Goal: Task Accomplishment & Management: Use online tool/utility

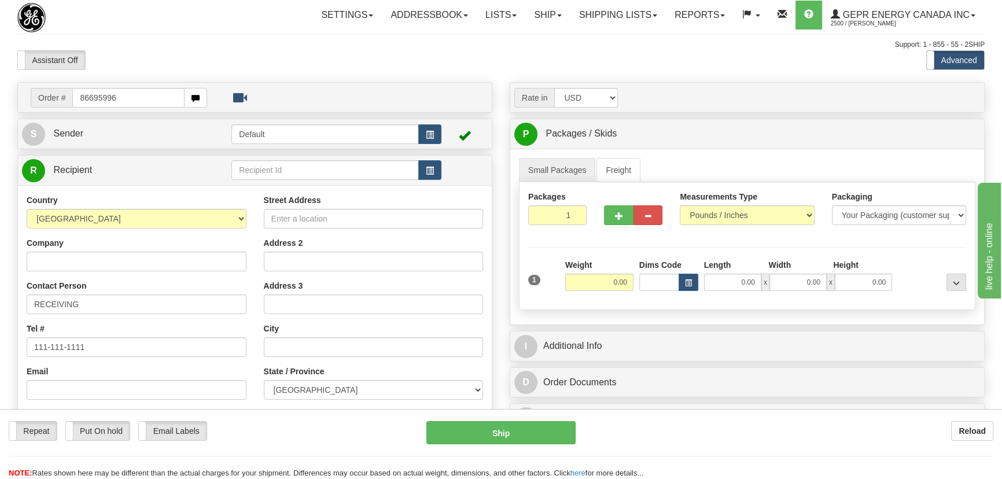
type input "86695996"
click at [208, 64] on body "Training Course Close Toggle navigation Settings Shipping Preferences New Recip…" at bounding box center [501, 239] width 1002 height 479
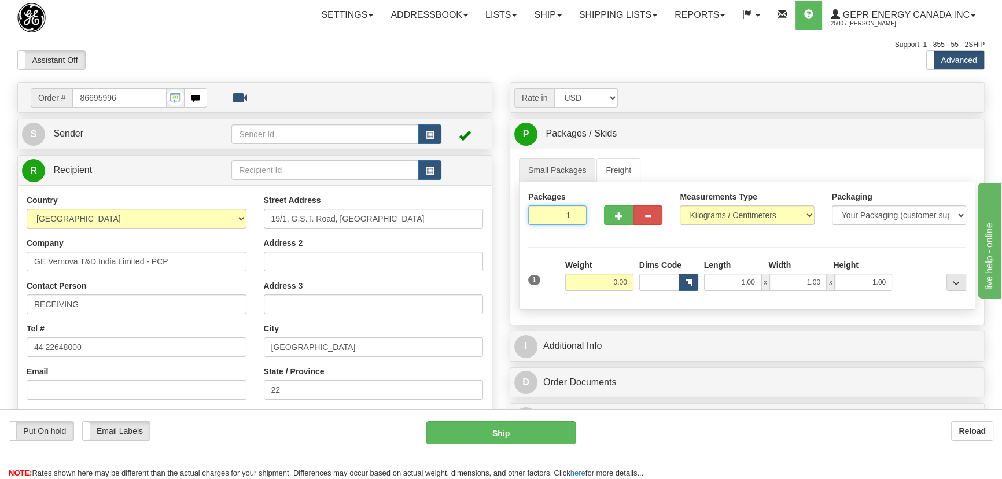
drag, startPoint x: 557, startPoint y: 220, endPoint x: 596, endPoint y: 235, distance: 41.0
click at [596, 235] on div "Packages 1 1" at bounding box center [746, 213] width 455 height 45
type input "2"
drag, startPoint x: 609, startPoint y: 245, endPoint x: 612, endPoint y: 258, distance: 13.6
click at [610, 247] on div "Packages 2 1 Measurements Type" at bounding box center [747, 246] width 456 height 128
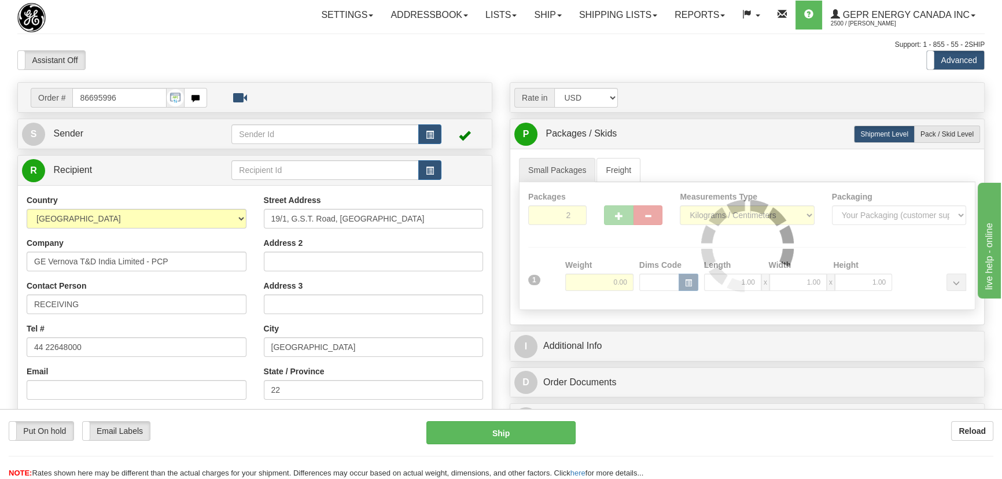
click at [611, 283] on div at bounding box center [746, 245] width 455 height 127
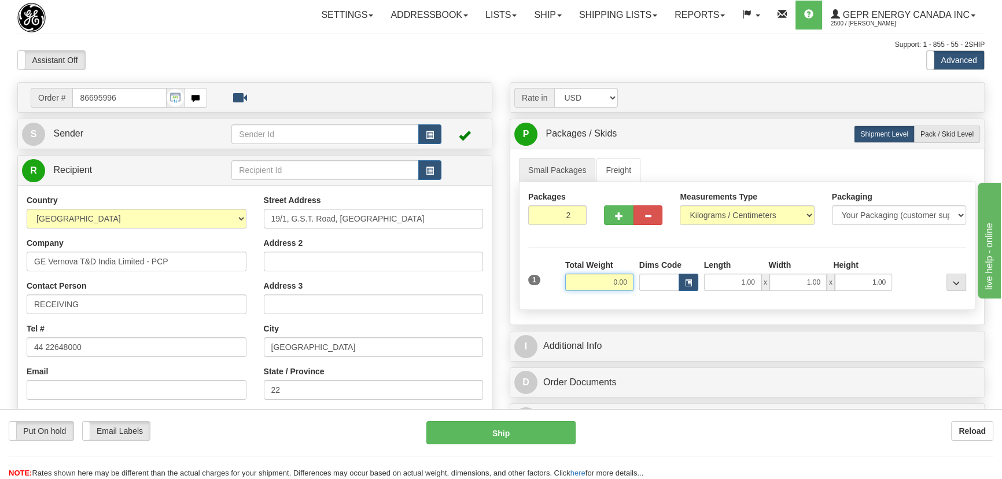
click at [611, 283] on input "0.00" at bounding box center [599, 282] width 68 height 17
type input "68.00"
click at [741, 214] on select "Pounds / Inches Kilograms / Centimeters" at bounding box center [746, 215] width 134 height 20
select select "0"
click at [679, 205] on select "Pounds / Inches Kilograms / Centimeters" at bounding box center [746, 215] width 134 height 20
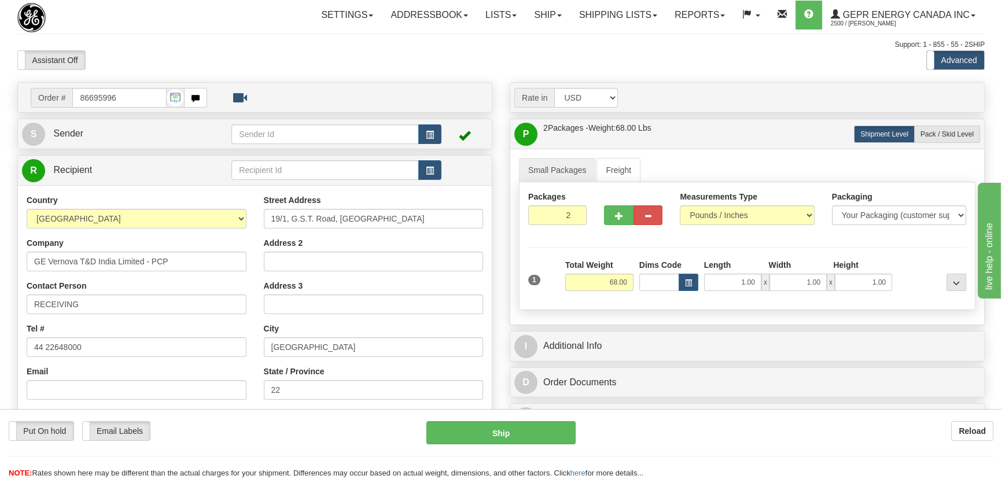
click at [501, 244] on div "Rate in Account Currency ARN AWG AUD AUS BHD BBD BFR BMD BRC BRL GBP UKL BND BG…" at bounding box center [747, 315] width 492 height 466
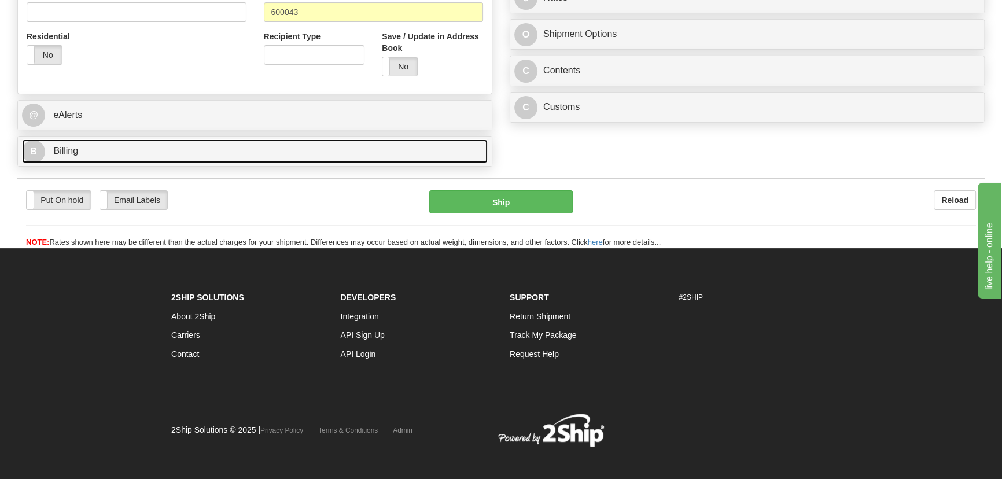
click at [348, 156] on link "B Billing" at bounding box center [254, 151] width 465 height 24
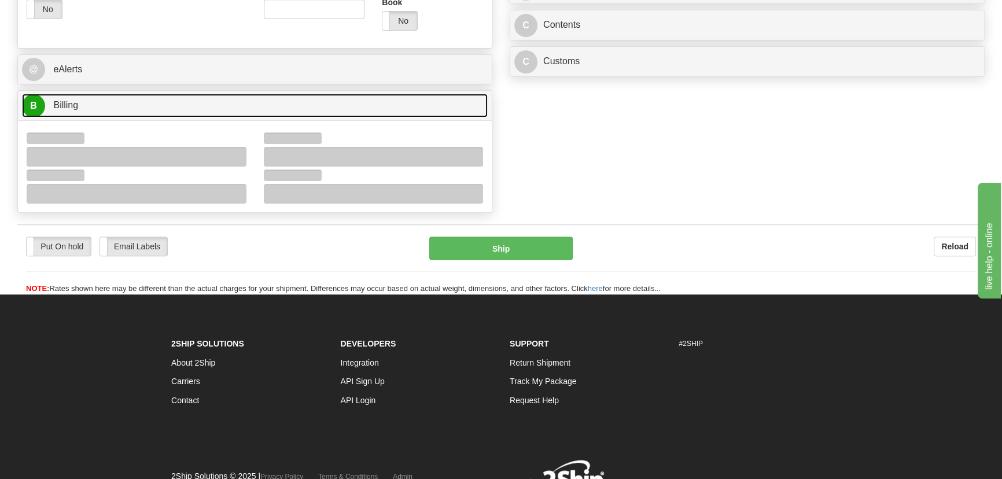
scroll to position [520, 0]
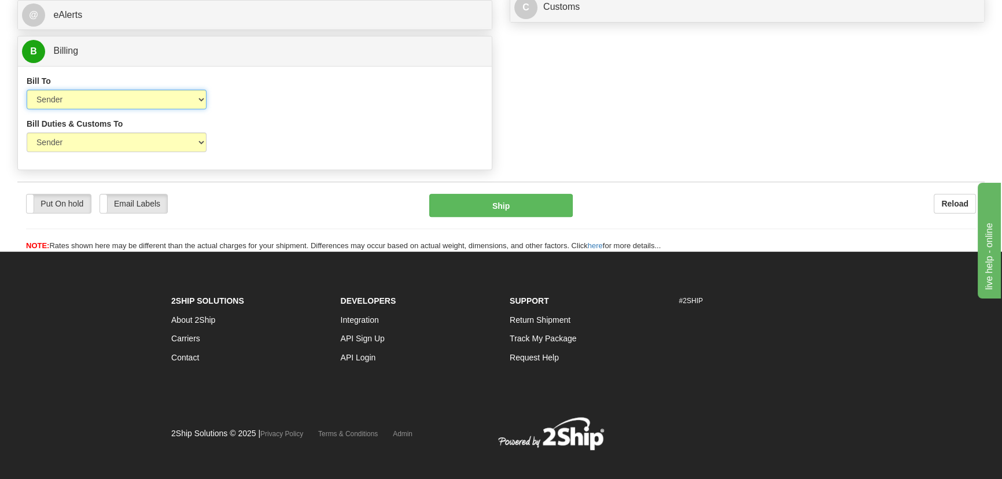
click at [156, 101] on select "Sender Recipient Third Party Collect" at bounding box center [117, 100] width 180 height 20
select select "2"
click at [27, 90] on select "Sender Recipient Third Party Collect" at bounding box center [117, 100] width 180 height 20
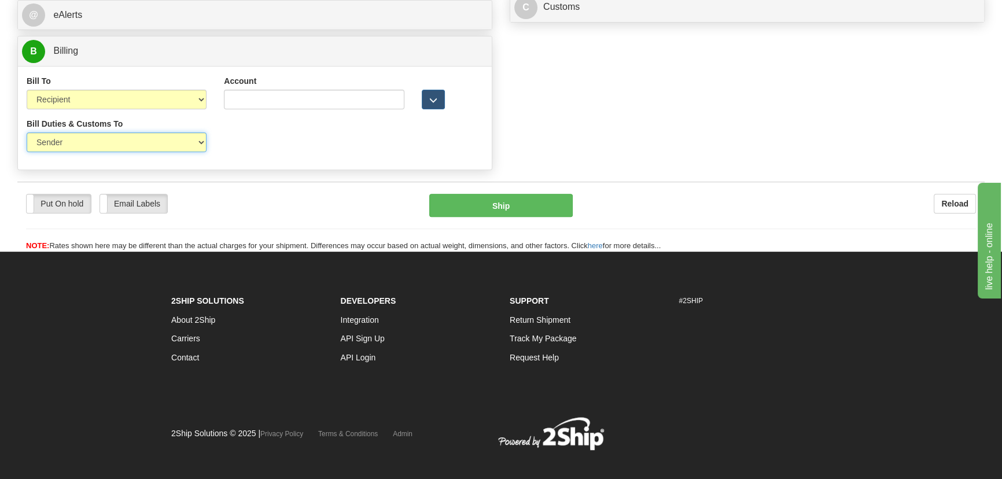
click at [128, 135] on select "Sender Recipient Third Party" at bounding box center [117, 142] width 180 height 20
select select "2"
click at [27, 132] on select "Sender Recipient Third Party" at bounding box center [117, 142] width 180 height 20
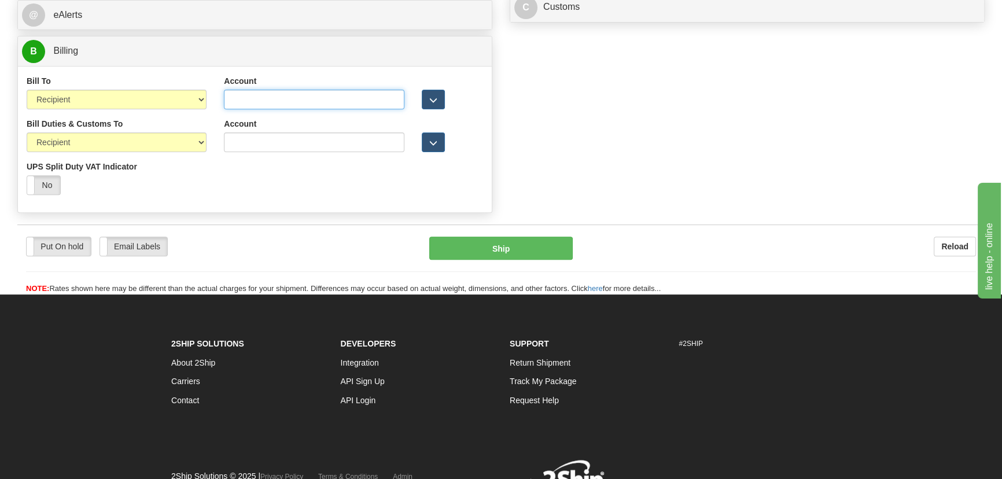
click at [254, 106] on input "Account" at bounding box center [314, 100] width 180 height 20
paste input "968305827"
type input "968305827"
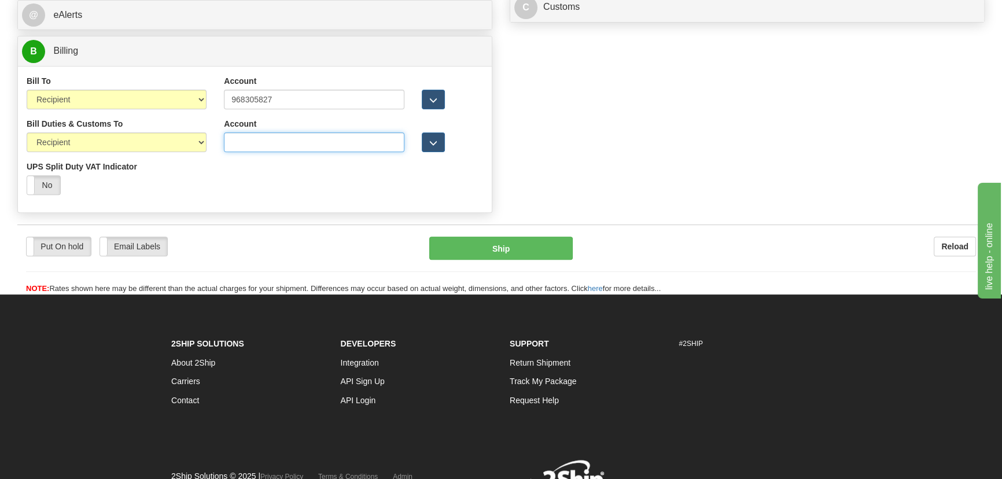
click at [255, 146] on input "Account" at bounding box center [314, 142] width 180 height 20
paste input "968305827"
type input "968305827"
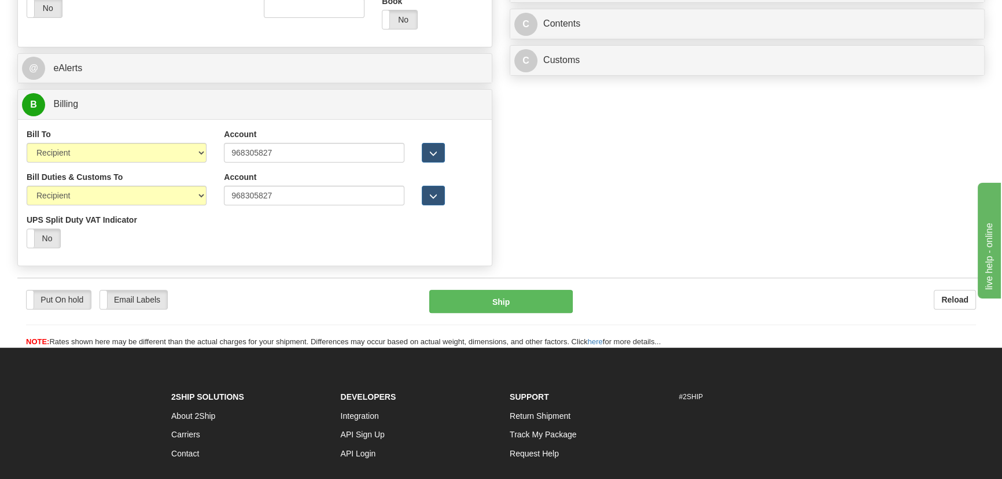
scroll to position [416, 0]
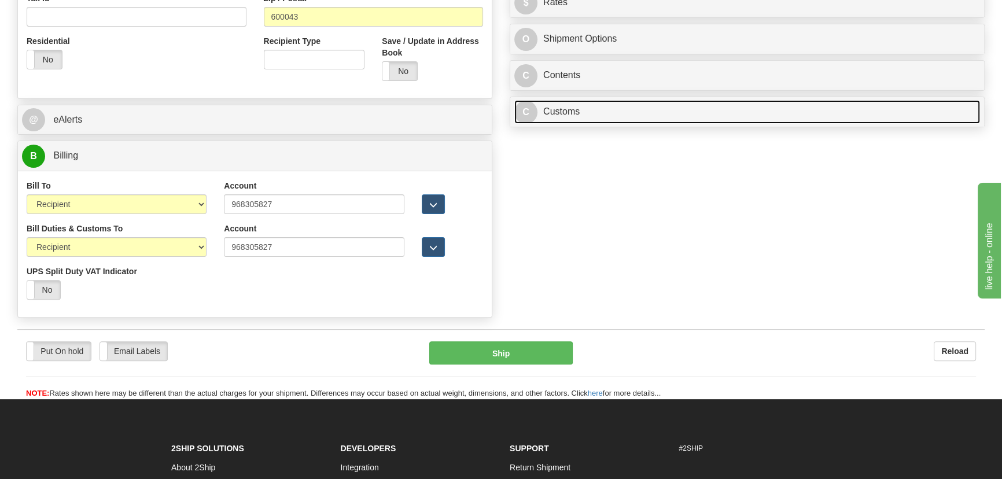
click at [755, 107] on link "C Customs" at bounding box center [746, 112] width 465 height 24
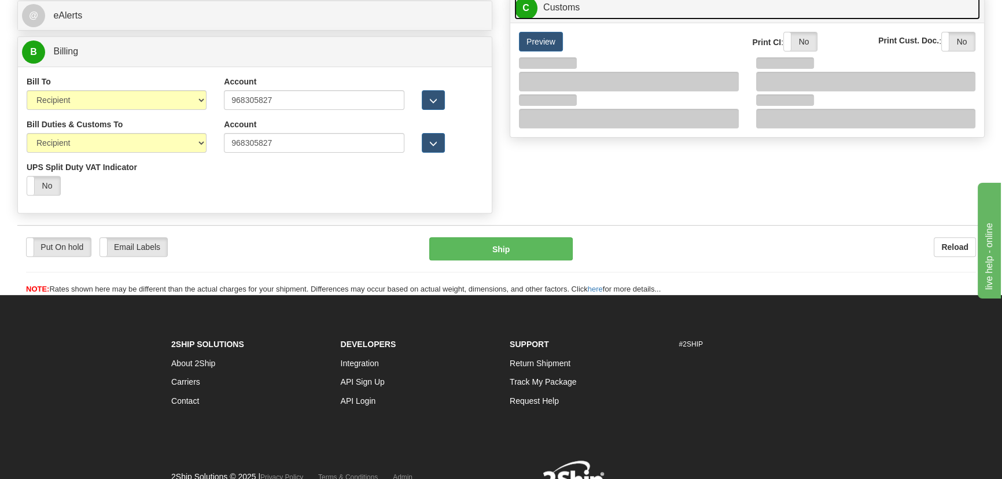
scroll to position [520, 0]
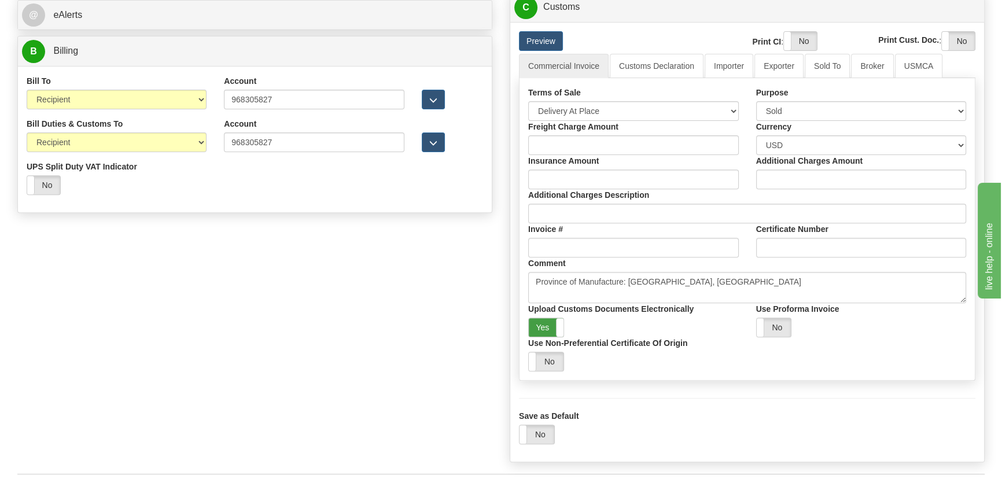
click at [553, 321] on label "Yes" at bounding box center [546, 327] width 35 height 19
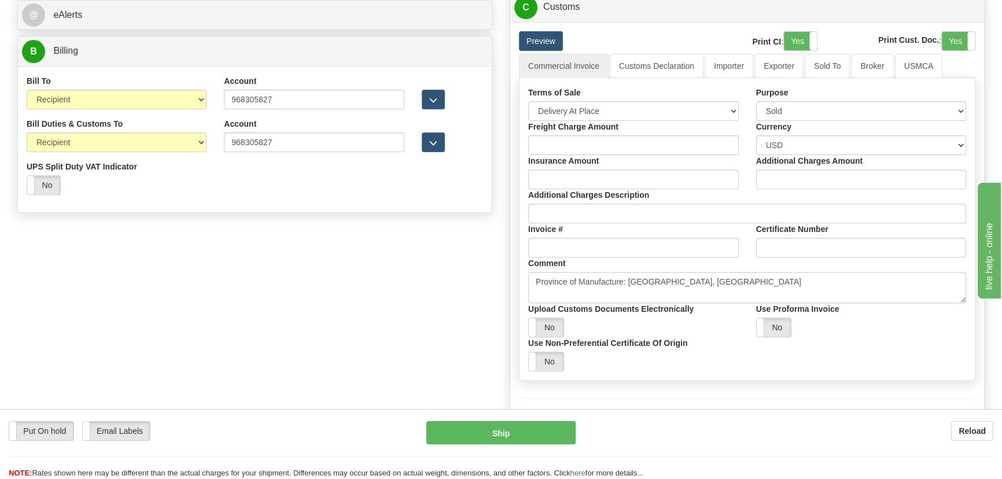
drag, startPoint x: 799, startPoint y: 40, endPoint x: 909, endPoint y: 36, distance: 109.9
click at [808, 37] on div "Yes No" at bounding box center [817, 41] width 66 height 19
click at [967, 35] on span at bounding box center [974, 41] width 15 height 19
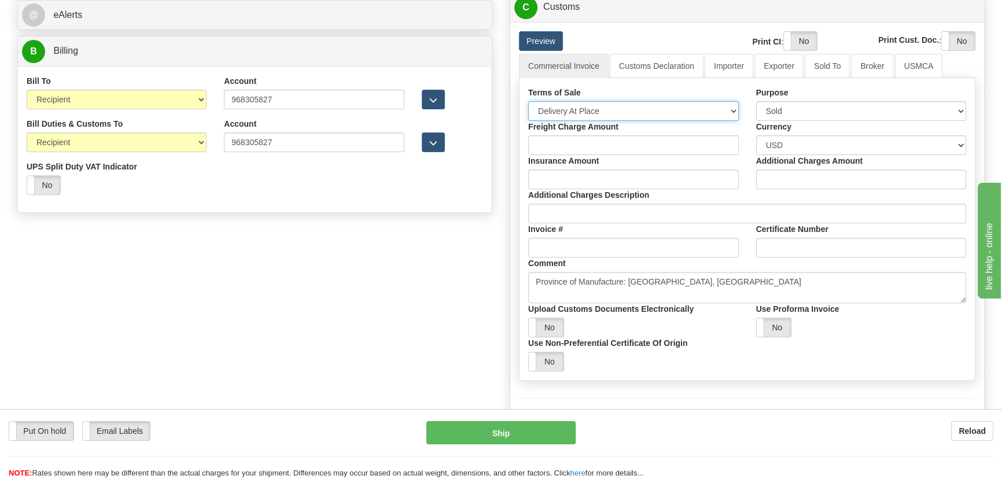
click at [595, 109] on select "Free Carrier Free On Board Ex Works Delivered Duty Unpaid Delivered Duty Paid C…" at bounding box center [633, 111] width 210 height 20
select select "7"
click at [528, 101] on select "Free Carrier Free On Board Ex Works Delivered Duty Unpaid Delivered Duty Paid C…" at bounding box center [633, 111] width 210 height 20
click at [733, 71] on link "Importer" at bounding box center [728, 66] width 49 height 24
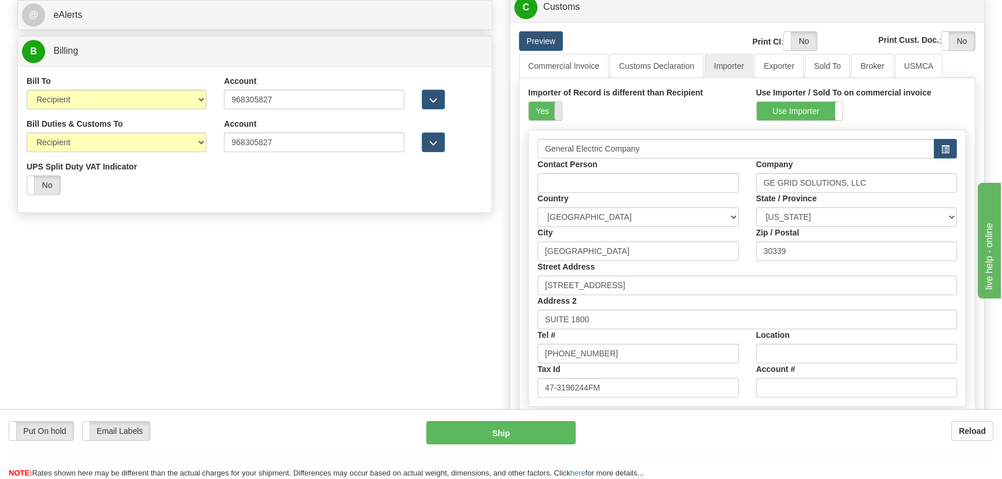
click at [560, 105] on span at bounding box center [561, 111] width 15 height 19
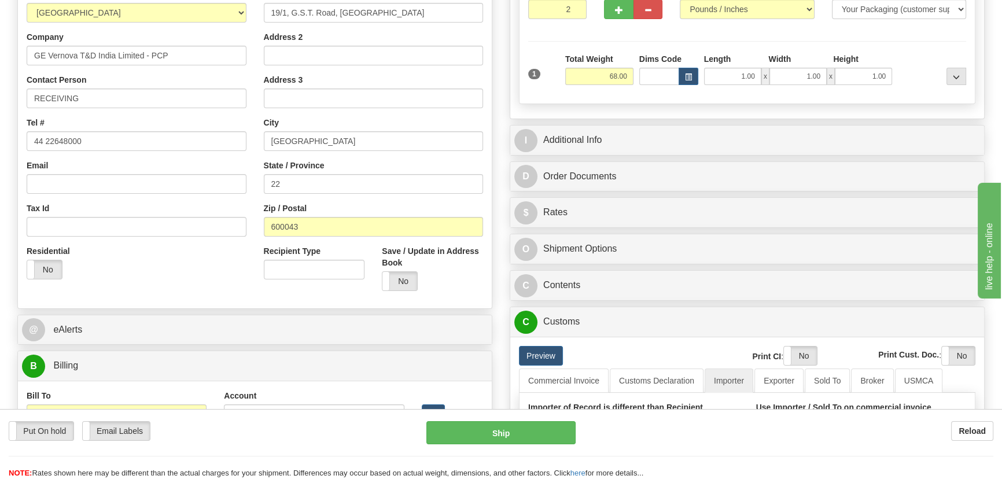
scroll to position [205, 0]
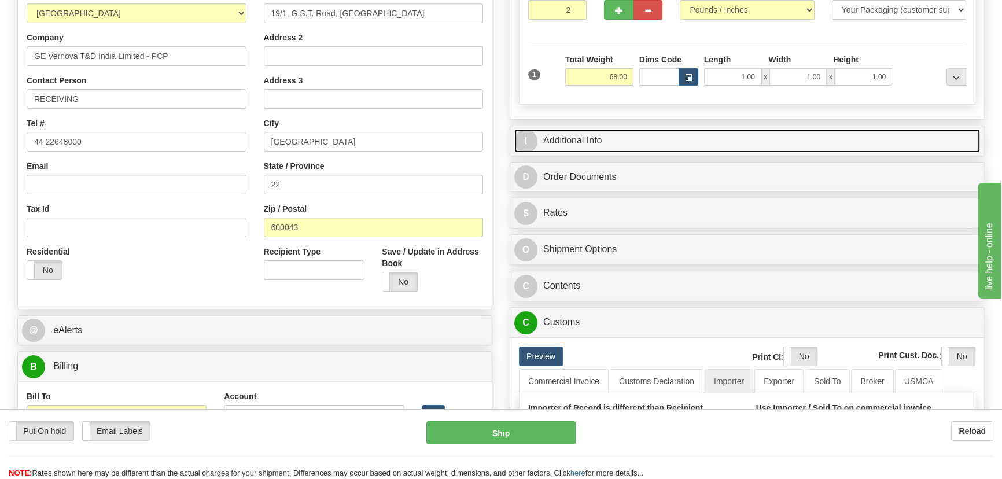
click at [731, 134] on link "I Additional Info" at bounding box center [746, 141] width 465 height 24
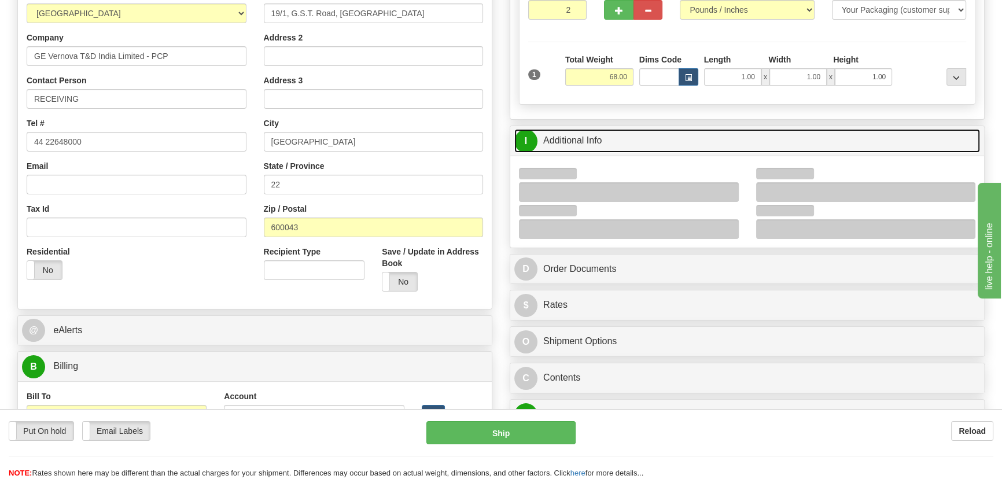
scroll to position [311, 0]
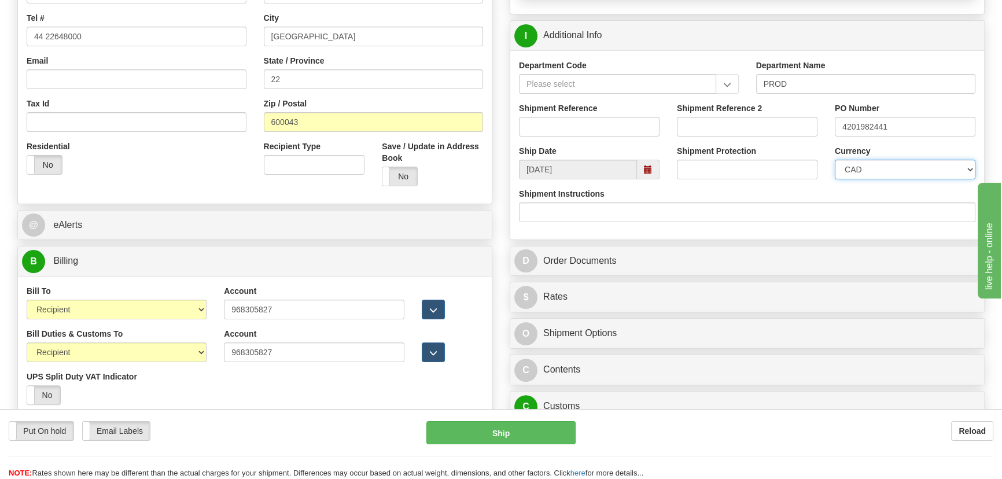
click at [883, 171] on select "CAD USD EUR ZAR RON ANG ARN AUD AUS AWG BBD BFR BGN BHD BMD BND BRC BRL CHP CKZ…" at bounding box center [904, 170] width 141 height 20
click at [834, 160] on select "CAD USD EUR ZAR RON ANG ARN AUD AUS AWG BBD BFR BGN BHD BMD BND BRC BRL CHP CKZ…" at bounding box center [904, 170] width 141 height 20
click at [873, 169] on select "CAD USD EUR ZAR RON ANG ARN AUD AUS AWG BBD BFR BGN BHD BMD BND BRC BRL CHP CKZ…" at bounding box center [904, 170] width 141 height 20
select select "1"
click at [834, 160] on select "CAD USD EUR ZAR RON ANG ARN AUD AUS AWG BBD BFR BGN BHD BMD BND BRC BRL CHP CKZ…" at bounding box center [904, 170] width 141 height 20
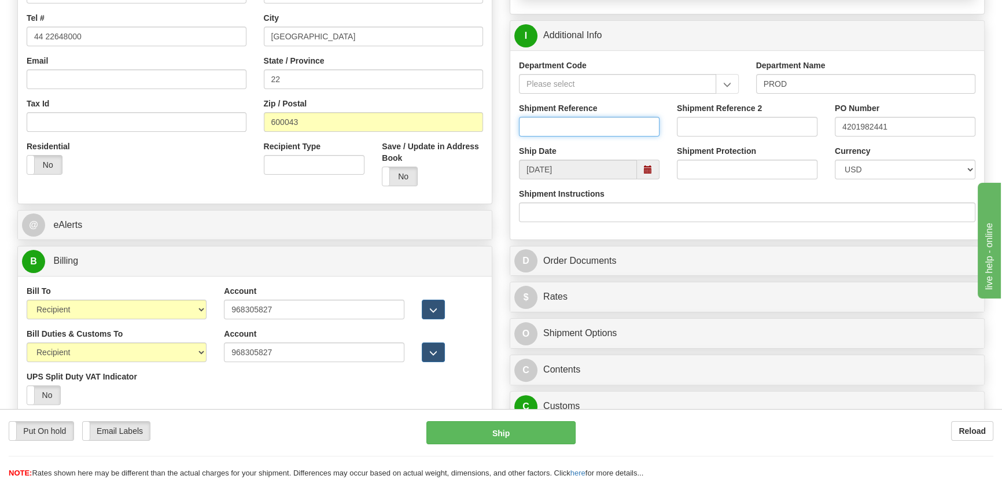
click at [630, 119] on input "Shipment Reference" at bounding box center [589, 127] width 141 height 20
drag, startPoint x: 632, startPoint y: 118, endPoint x: 491, endPoint y: 117, distance: 141.1
type input "5399005361"
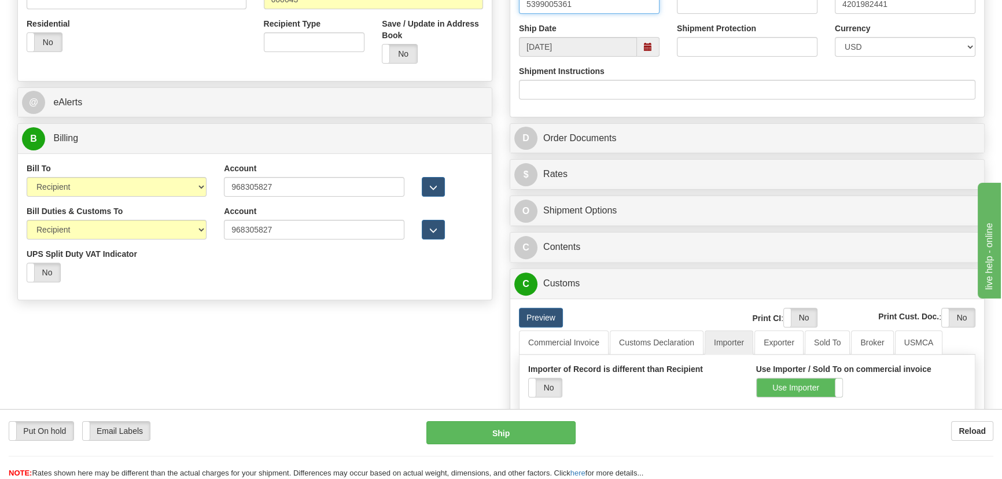
scroll to position [468, 0]
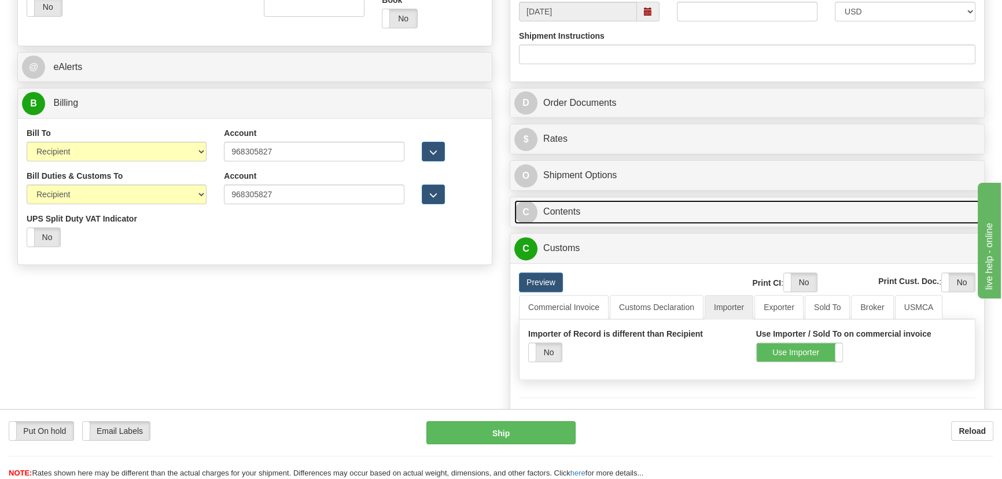
click at [729, 213] on link "C Contents" at bounding box center [746, 212] width 465 height 24
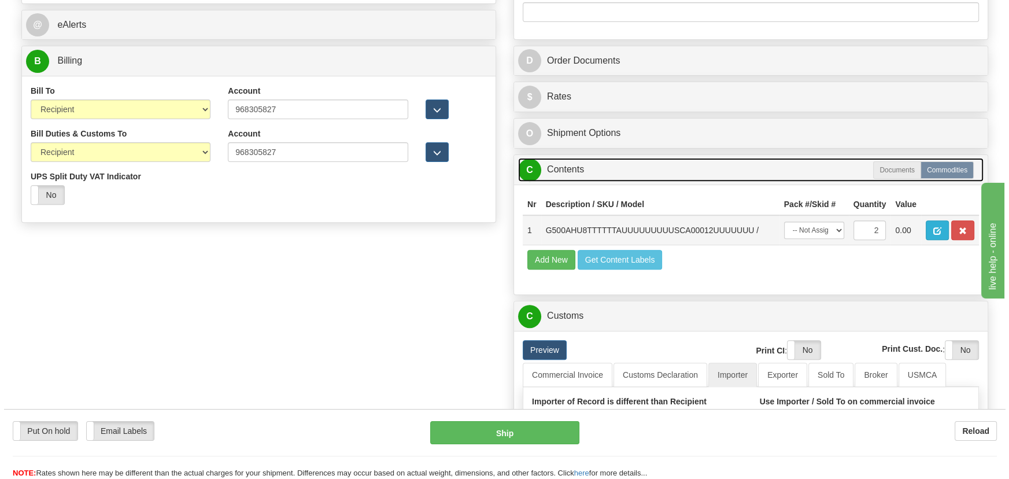
scroll to position [573, 0]
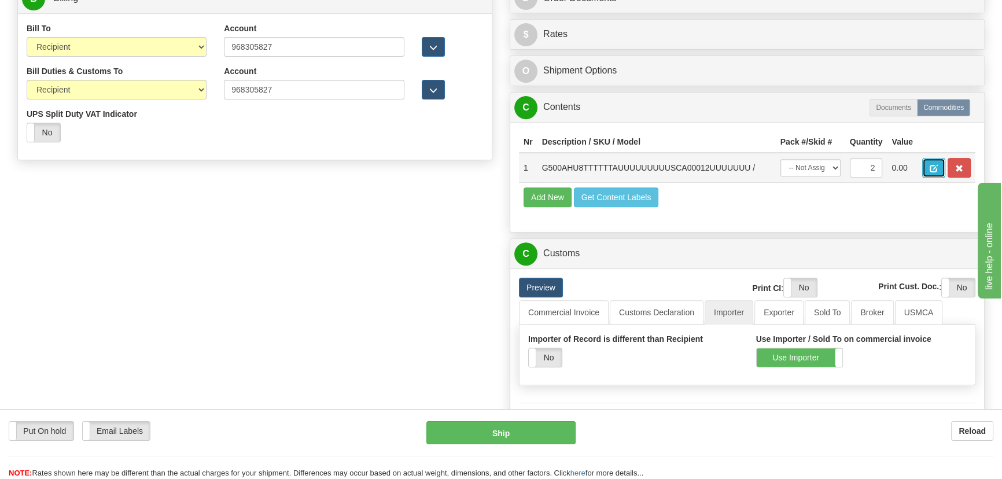
click at [931, 165] on span "button" at bounding box center [933, 169] width 8 height 8
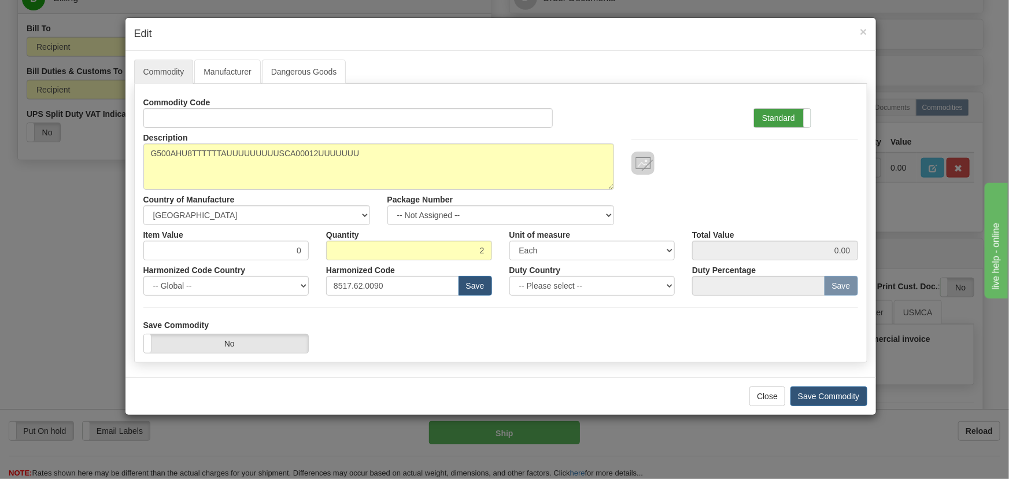
click at [764, 117] on label "Standard" at bounding box center [782, 118] width 57 height 19
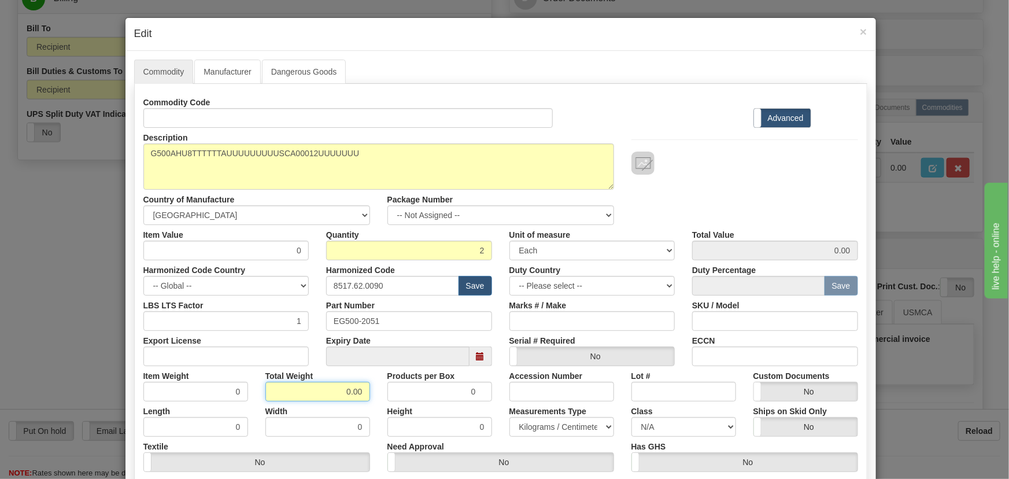
drag, startPoint x: 346, startPoint y: 383, endPoint x: 368, endPoint y: 390, distance: 23.2
click at [369, 390] on div "Total Weight 0.00" at bounding box center [318, 383] width 122 height 35
drag, startPoint x: 338, startPoint y: 387, endPoint x: 361, endPoint y: 392, distance: 23.6
click at [361, 392] on input "0.00" at bounding box center [317, 392] width 105 height 20
type input "2"
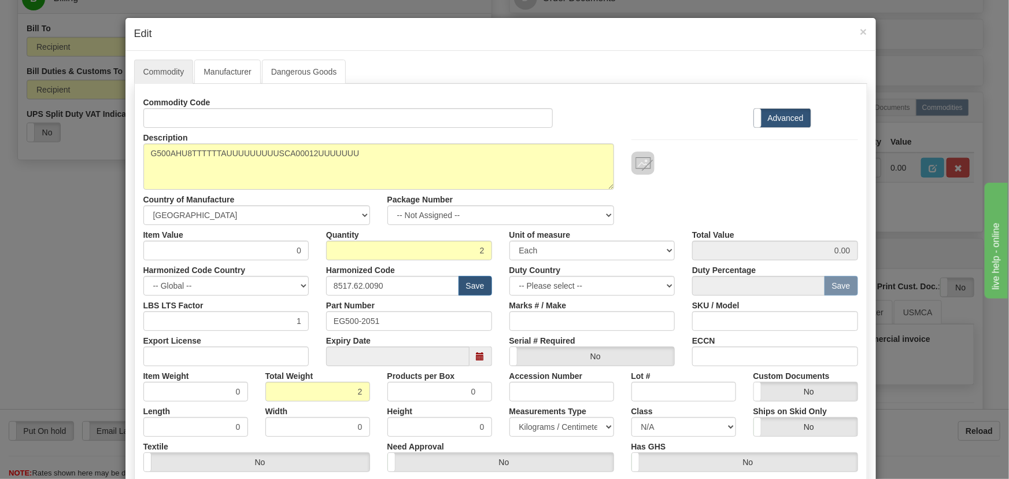
type input "1.0000"
click at [367, 395] on div "Total Weight 2" at bounding box center [318, 383] width 122 height 35
drag, startPoint x: 257, startPoint y: 252, endPoint x: 383, endPoint y: 261, distance: 125.8
click at [383, 268] on div "Commodity Code Standard Advanced Description G500AHU8TTTTTTAUUUUUUUUUSCA00012UU…" at bounding box center [500, 300] width 715 height 415
paste input "4,661.81"
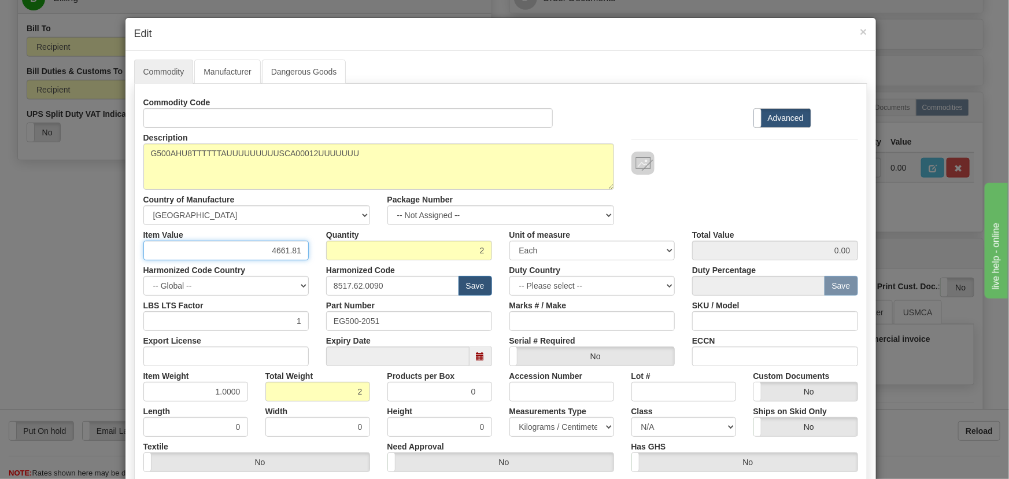
type input "4661.81"
type input "9323.62"
click at [771, 173] on div at bounding box center [744, 162] width 227 height 23
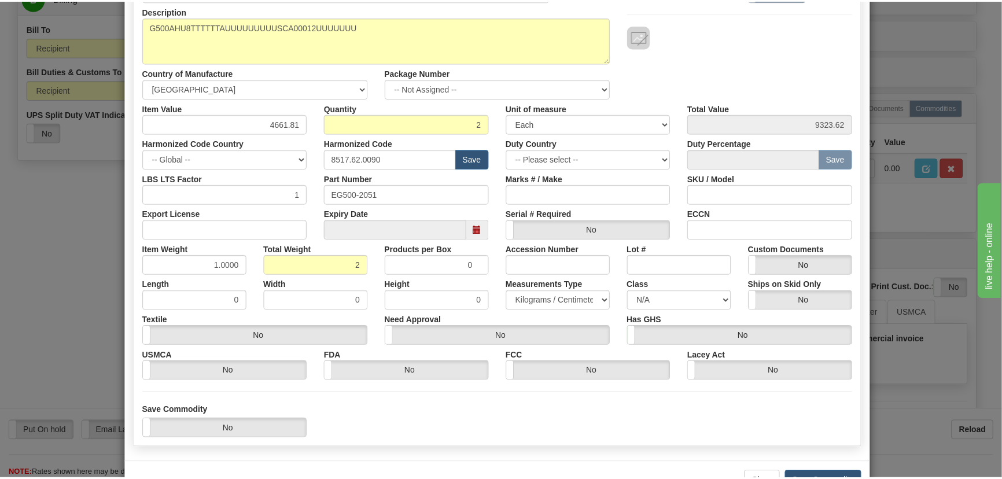
scroll to position [157, 0]
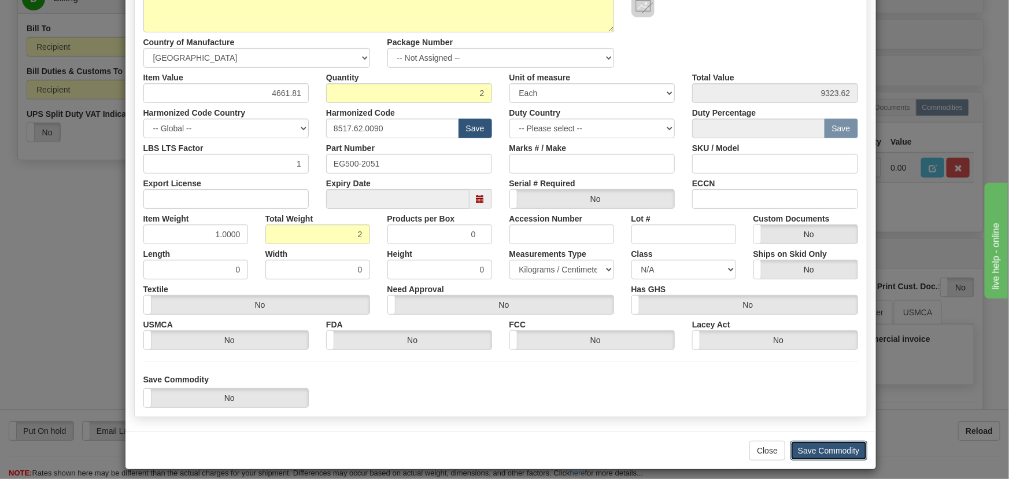
click at [834, 448] on button "Save Commodity" at bounding box center [828, 451] width 77 height 20
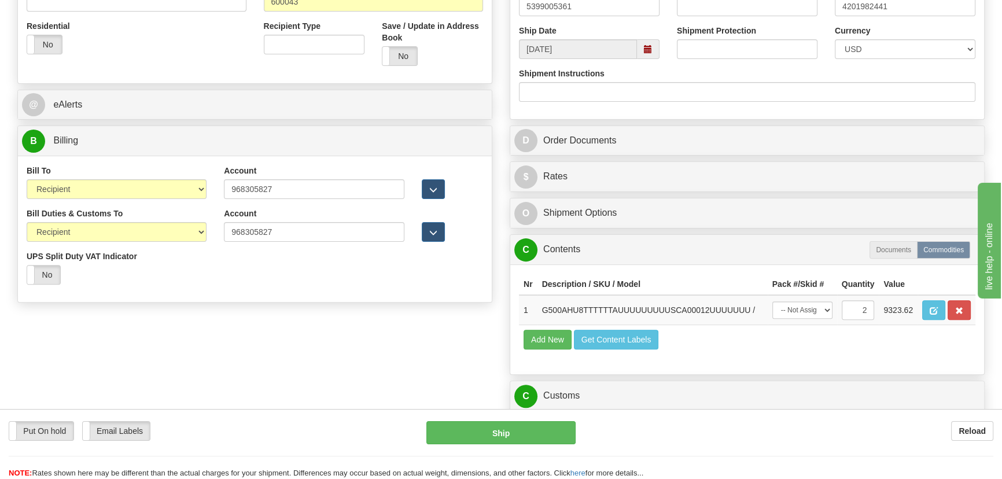
scroll to position [416, 0]
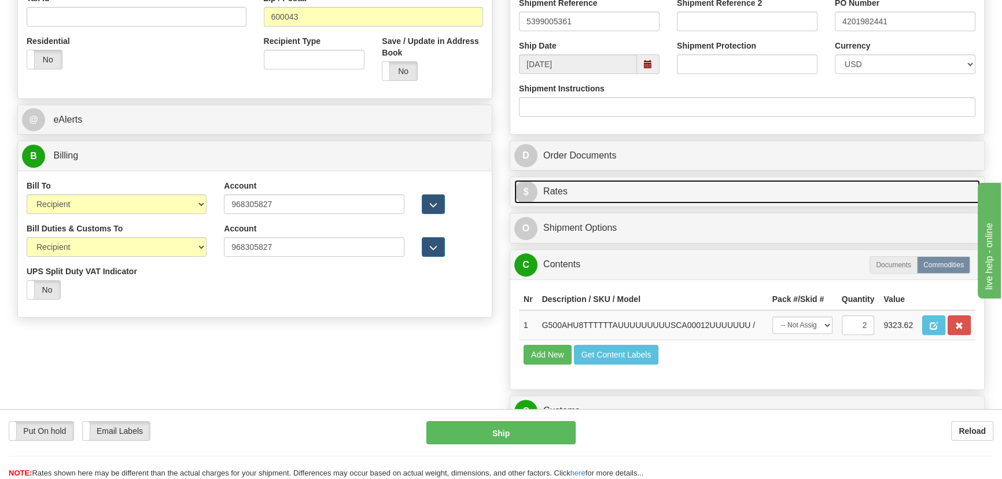
click at [753, 194] on link "$ Rates" at bounding box center [746, 192] width 465 height 24
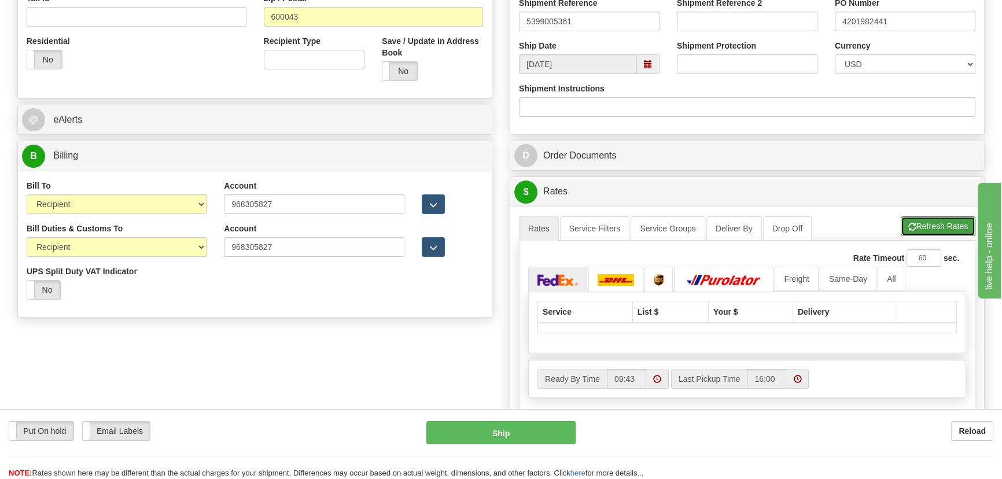
click at [933, 223] on button "Refresh Rates" at bounding box center [937, 226] width 75 height 20
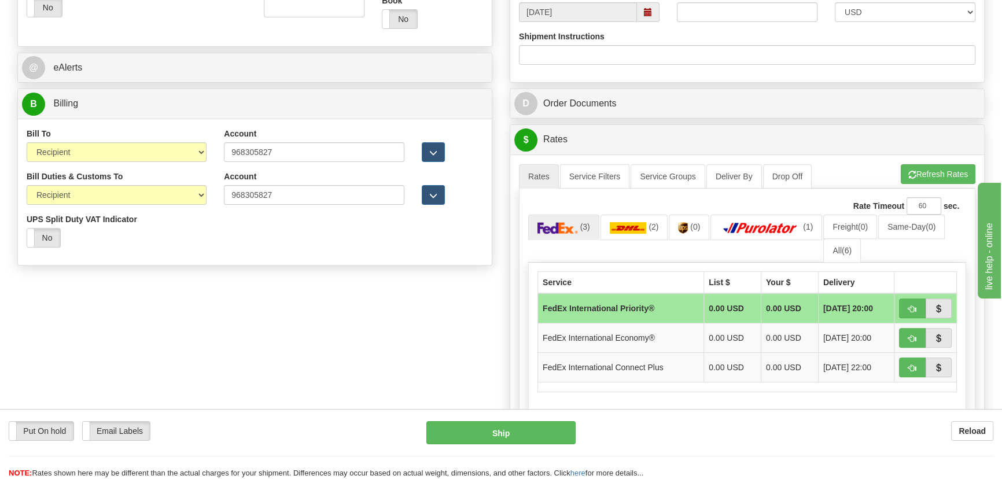
scroll to position [468, 0]
click at [823, 244] on link "All (6)" at bounding box center [842, 250] width 38 height 24
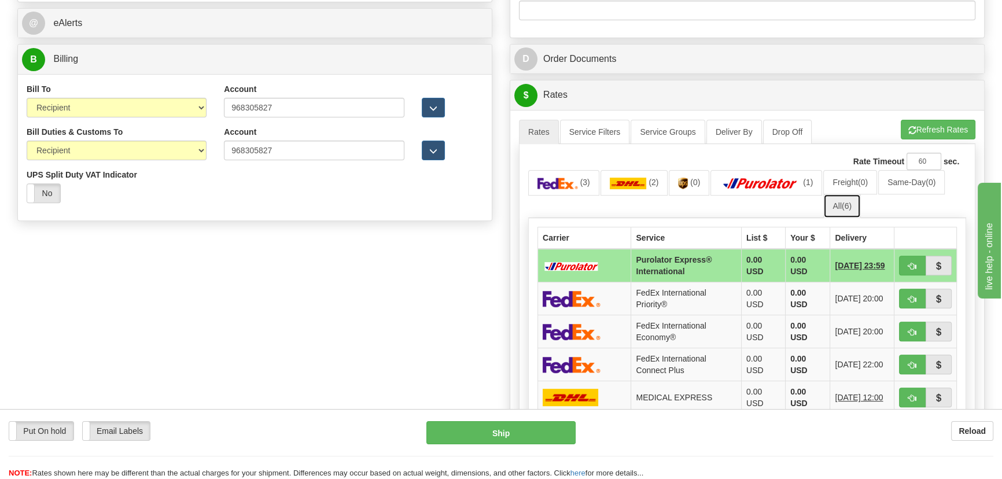
scroll to position [573, 0]
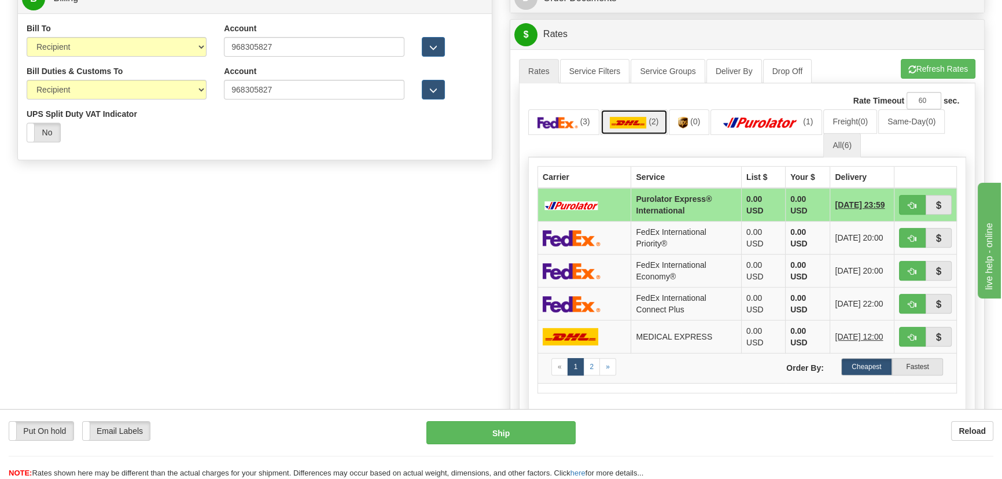
click at [633, 129] on link "(2)" at bounding box center [634, 121] width 68 height 25
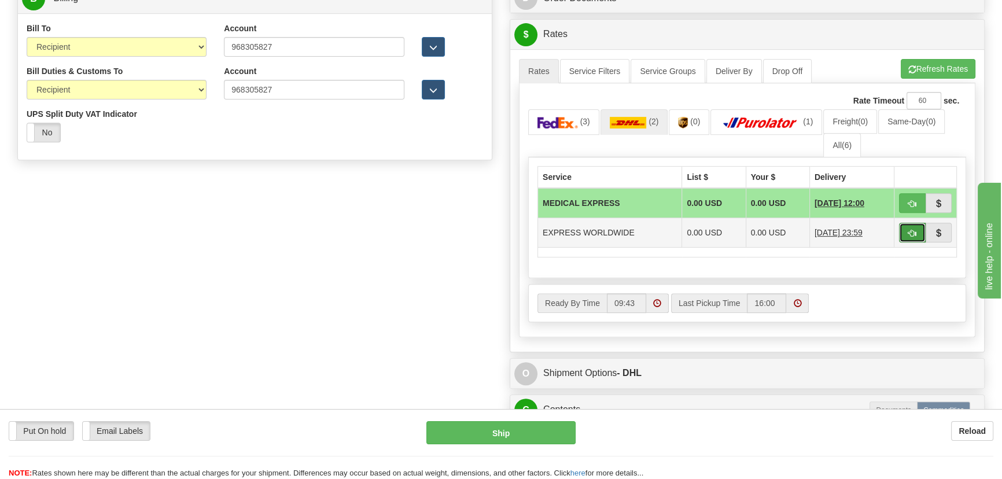
drag, startPoint x: 912, startPoint y: 231, endPoint x: 900, endPoint y: 231, distance: 11.6
click at [911, 231] on span "button" at bounding box center [912, 234] width 8 height 8
type input "P"
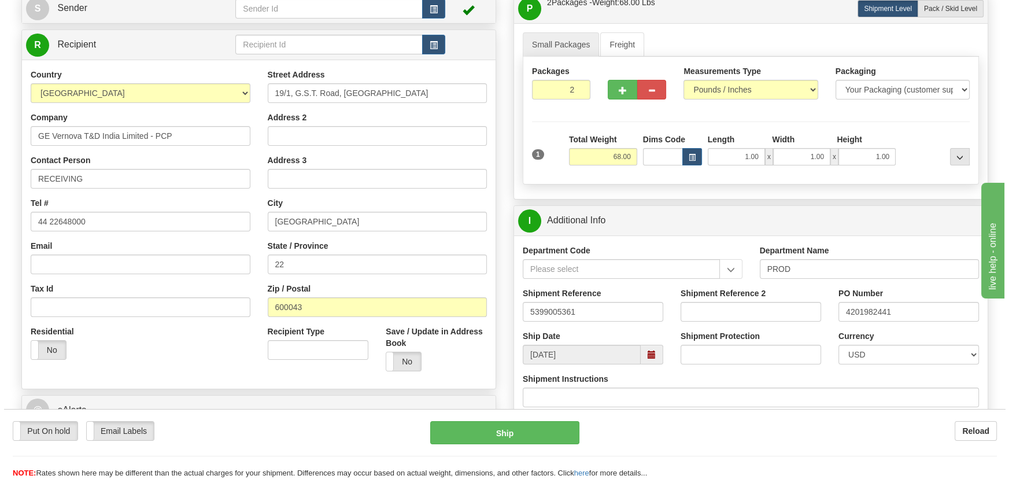
scroll to position [100, 0]
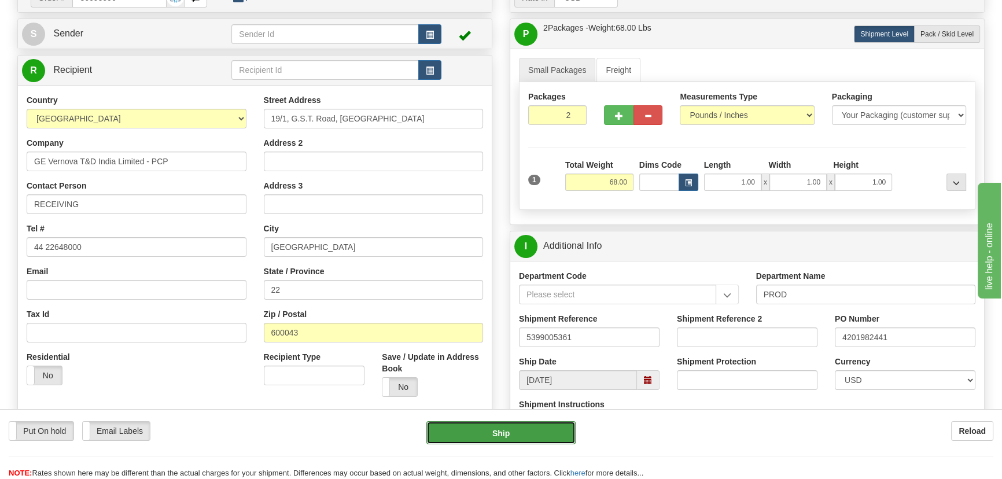
click at [515, 428] on button "Ship" at bounding box center [501, 432] width 150 height 23
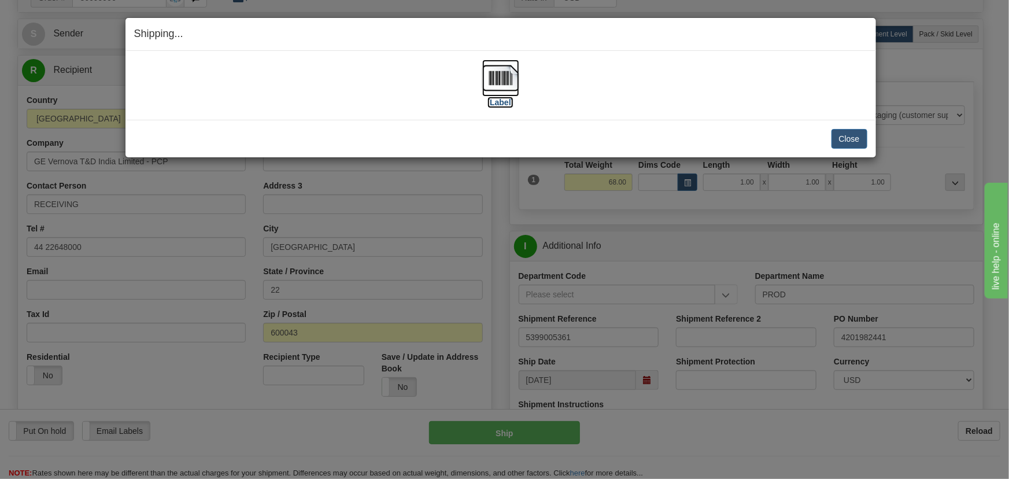
click at [488, 77] on img at bounding box center [500, 78] width 37 height 37
click at [840, 141] on button "Close" at bounding box center [850, 139] width 36 height 20
